Goal: Task Accomplishment & Management: Manage account settings

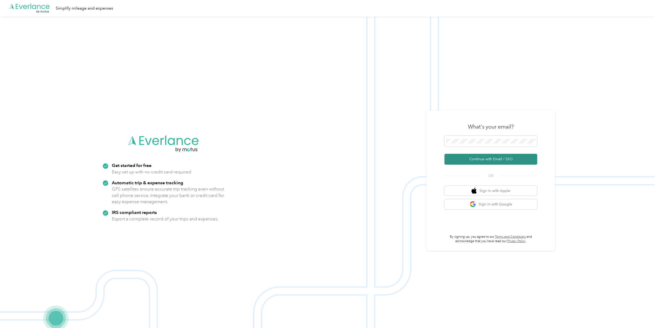
click at [525, 159] on button "Continue with Email / SSO" at bounding box center [491, 159] width 93 height 11
click at [493, 158] on button "Continue with Email / SSO" at bounding box center [491, 159] width 93 height 11
